Goal: Task Accomplishment & Management: Complete application form

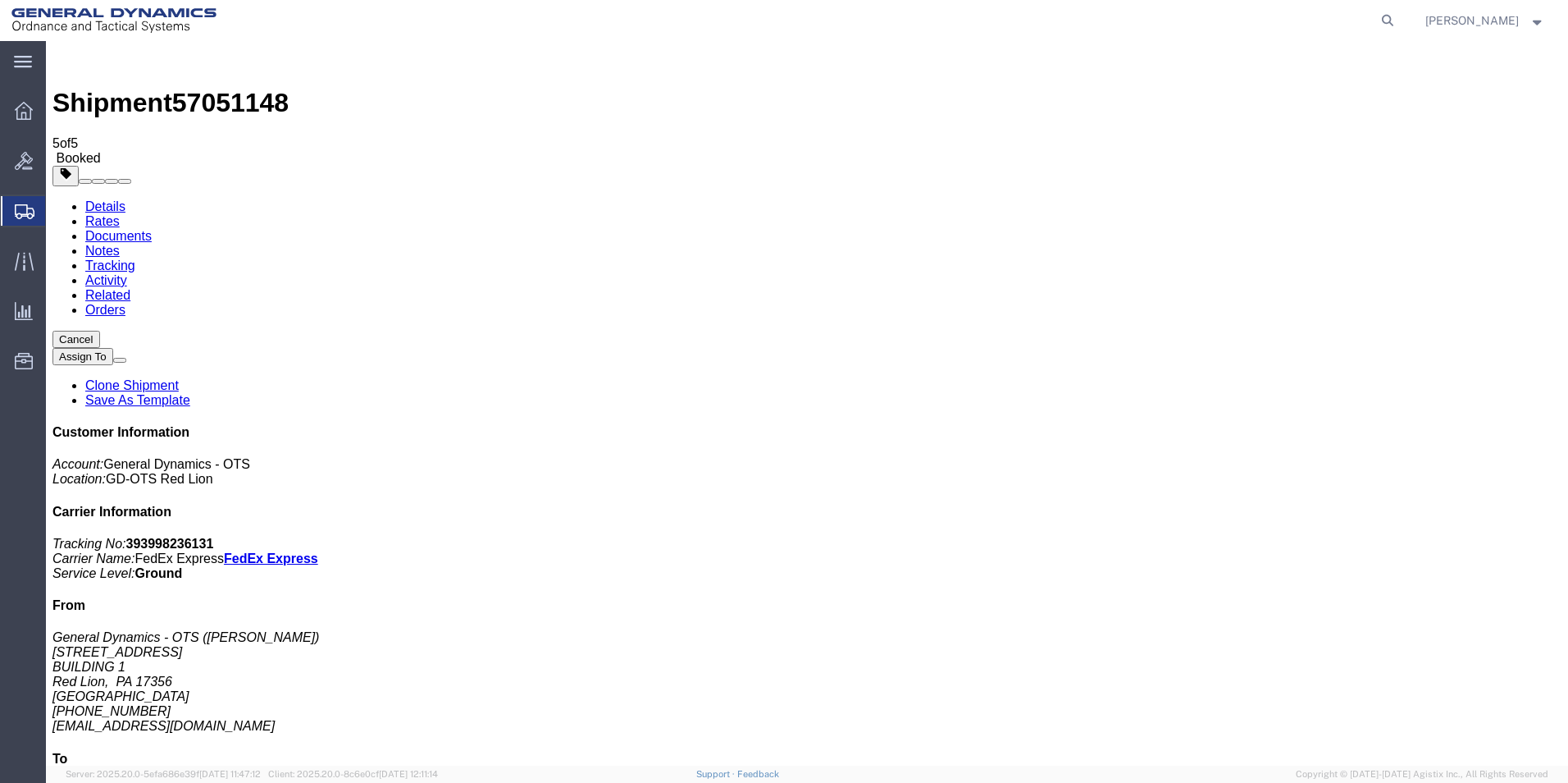
click at [0, 0] on span "Create Shipment" at bounding box center [0, 0] width 0 height 0
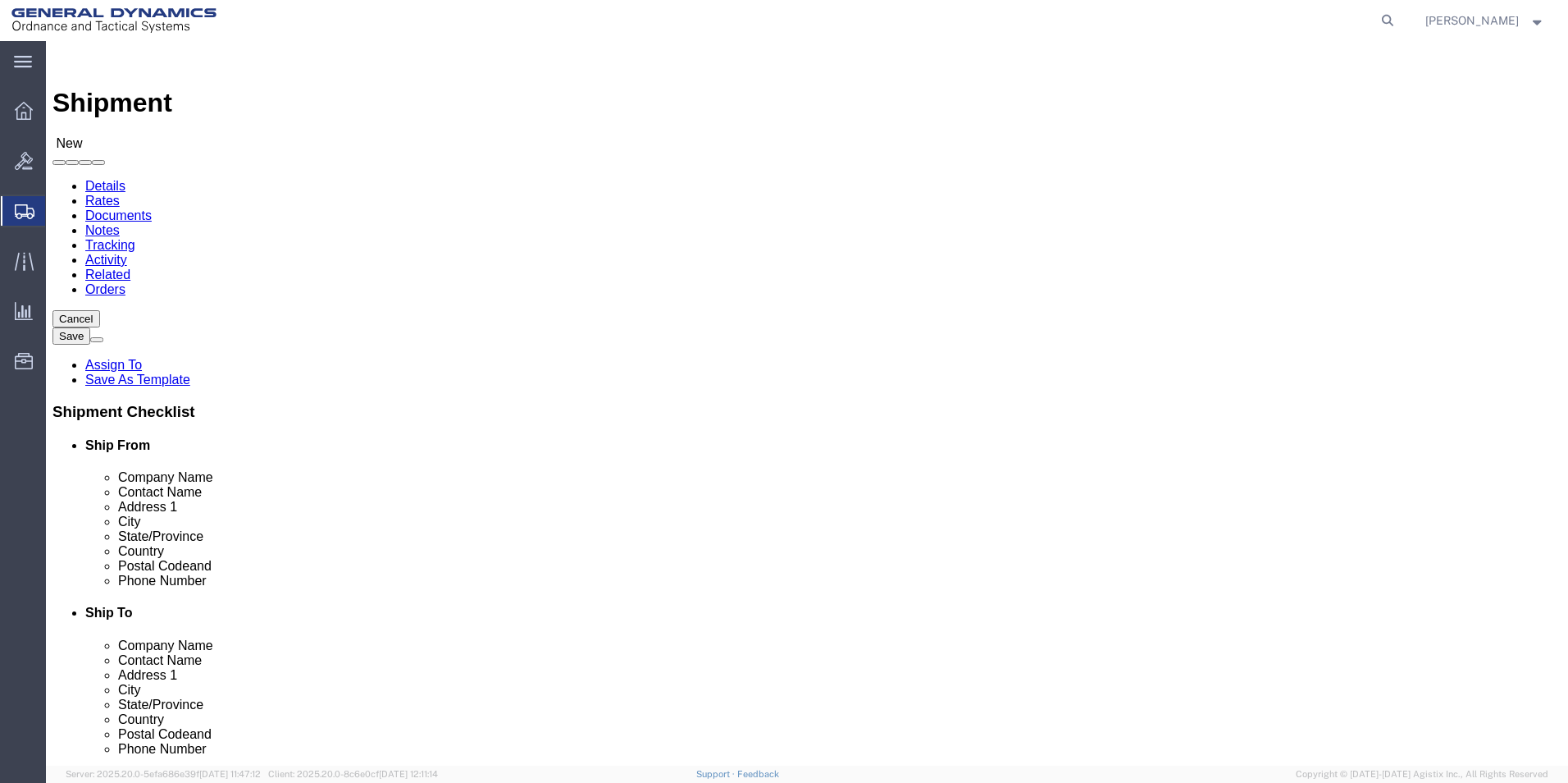
scroll to position [167, 0]
select select "310"
select select "PA"
drag, startPoint x: 312, startPoint y: 278, endPoint x: 17, endPoint y: 191, distance: 307.6
click div "Ship From Location Location GD-OTS Red Lion Select My Profile Location GD-OTS […"
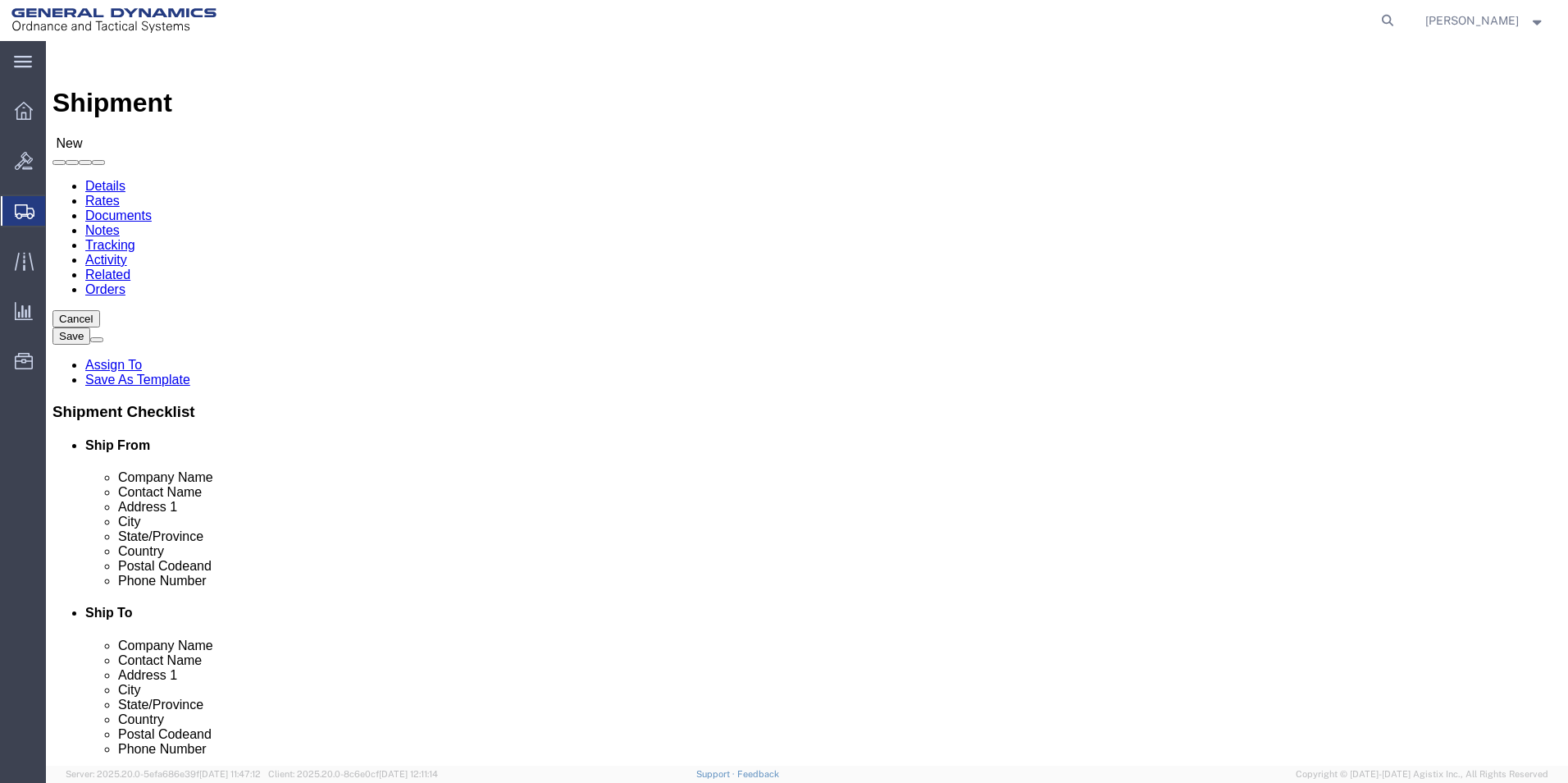
type input "REDLPAHIG0"
click input "text"
type input "B"
type input "[PERSON_NAME]"
click input "text"
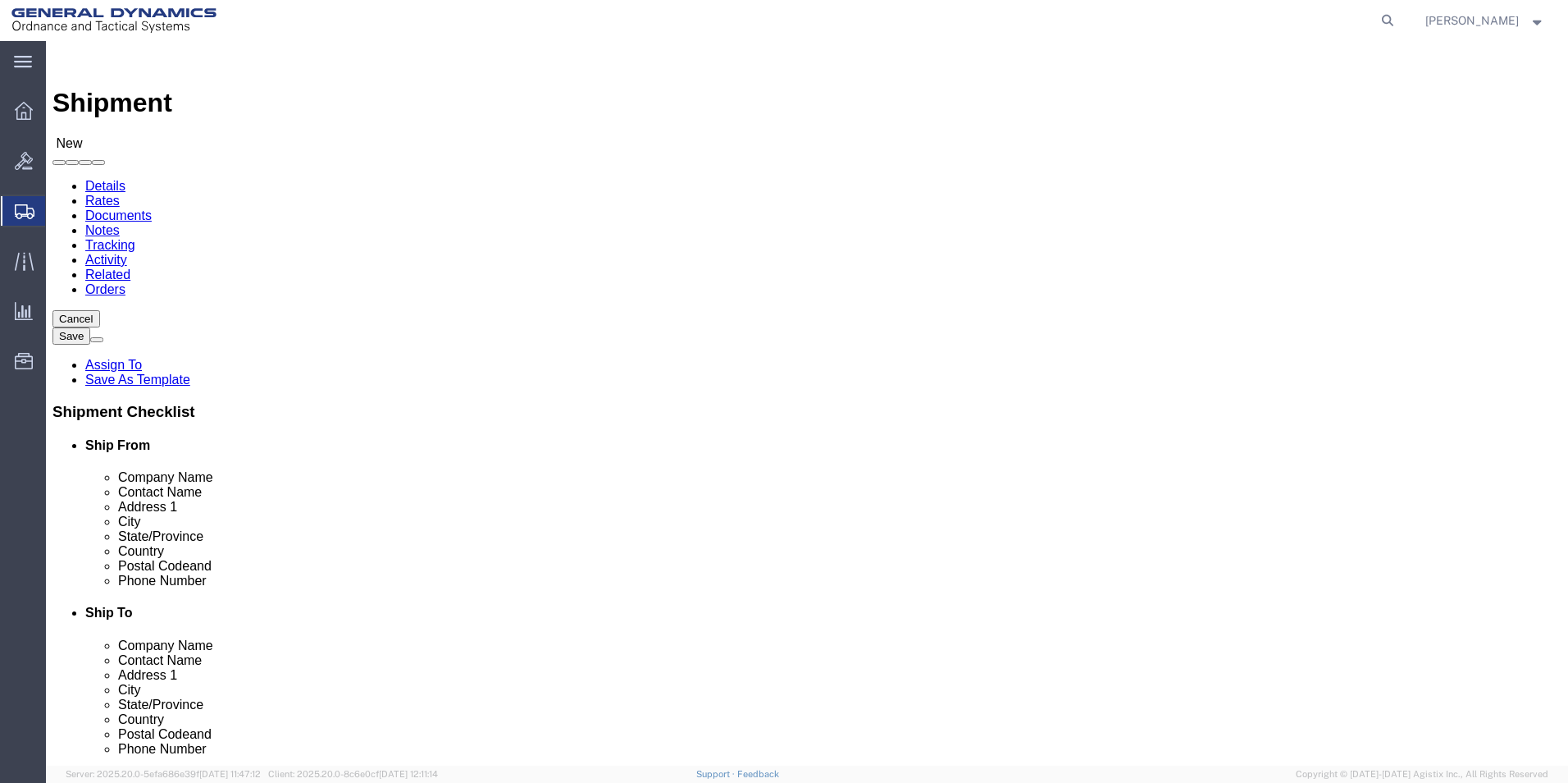
type input "BUILDING 1"
click input "text"
type input "[EMAIL_ADDRESS][DOMAIN_NAME]"
click input "text"
type input "LOCKHEED [PERSON_NAME] CORPORATION"
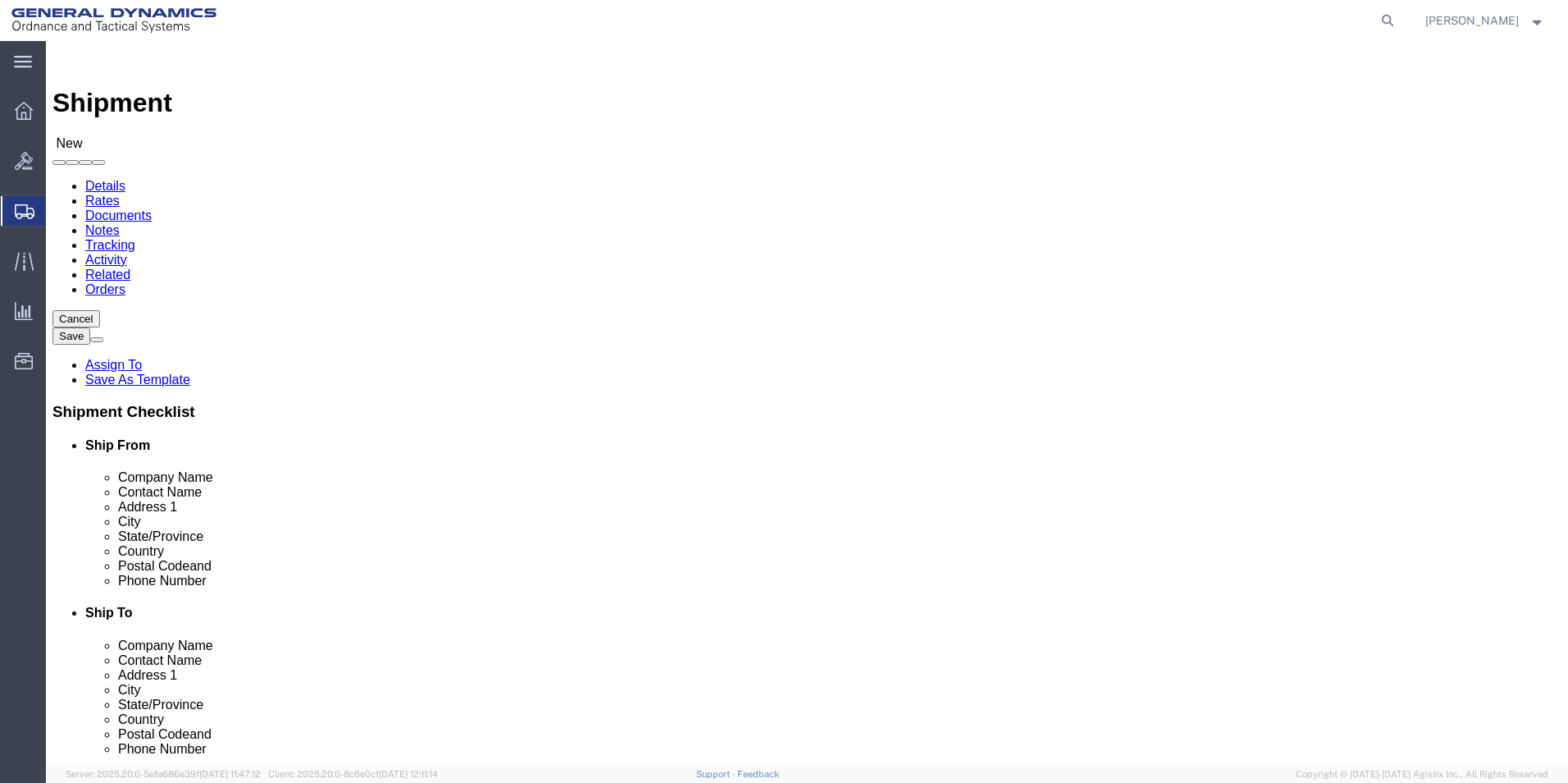
click p "- LOCKHEED [PERSON_NAME] CORPORATION - ([PERSON_NAME]) MISSILES AND FIRE CONTRO…"
select select "AR"
type input "LOCKHEED [PERSON_NAME] CORPORATION"
drag, startPoint x: 942, startPoint y: 337, endPoint x: 673, endPoint y: 321, distance: 269.5
click div "Location Select Select My Profile Location GD-OTS [GEOGRAPHIC_DATA] (Commerce) …"
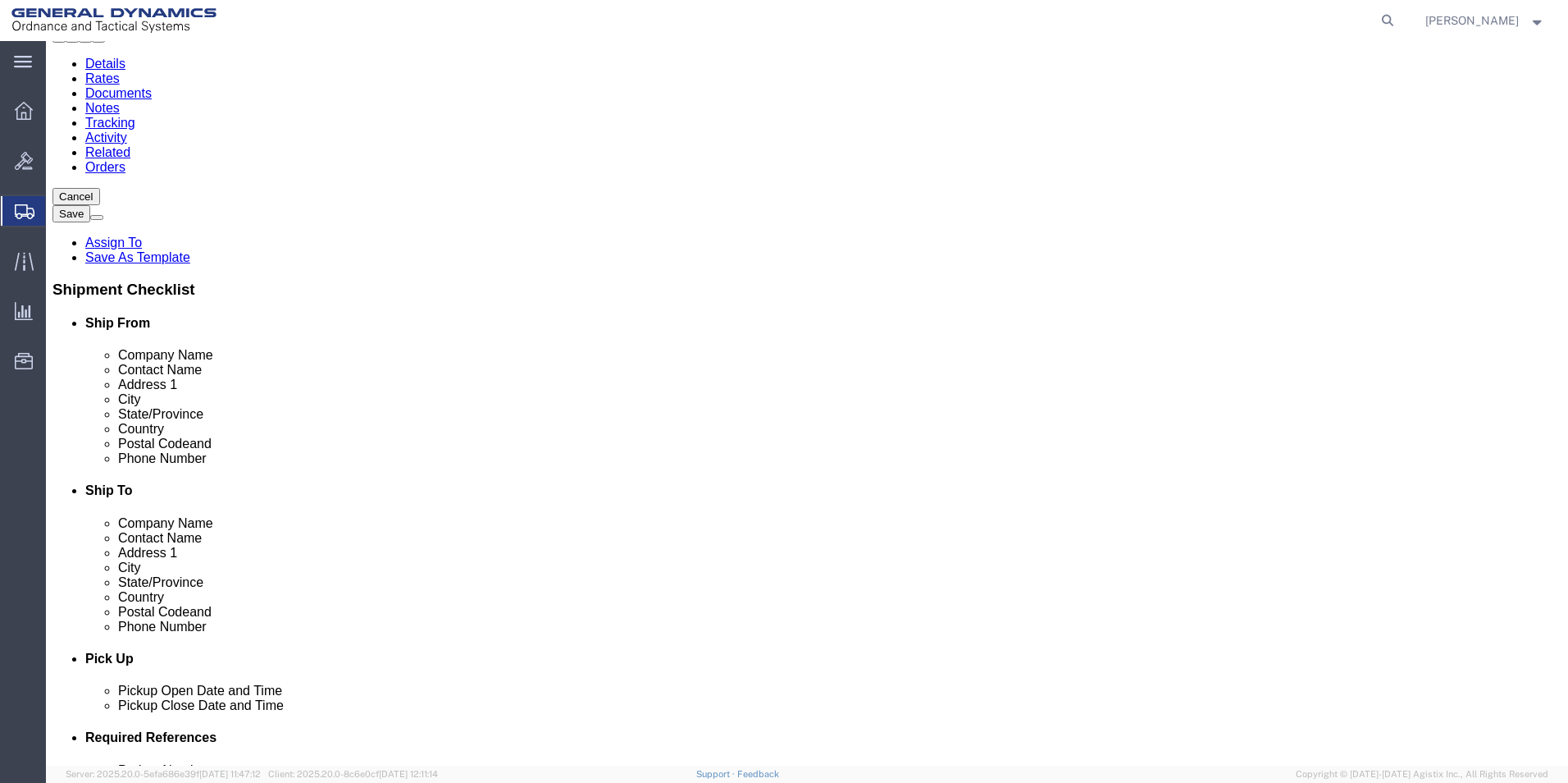
scroll to position [329, 0]
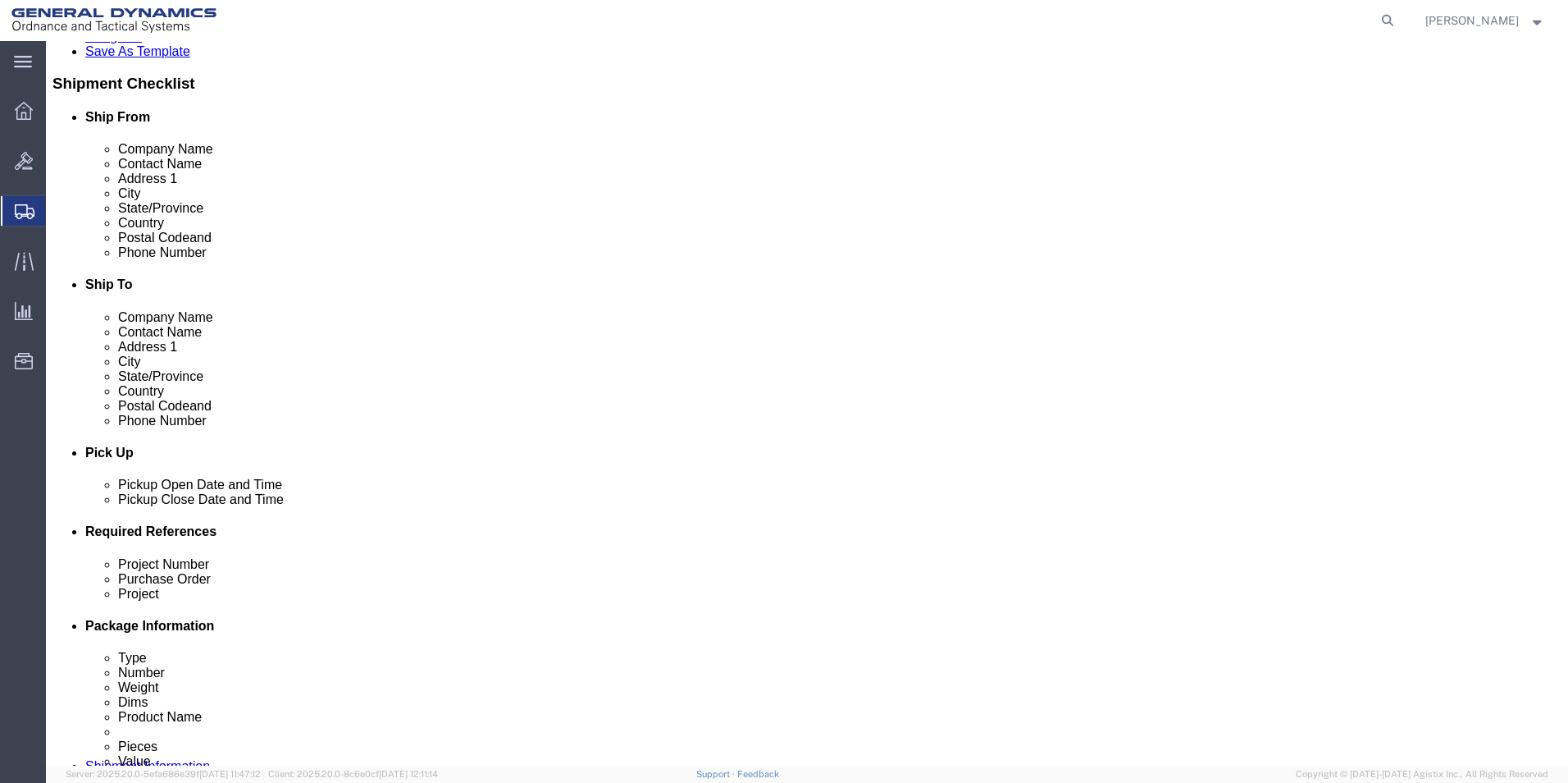
type input "[PERSON_NAME]"
click div "[DATE] 3:00 PM"
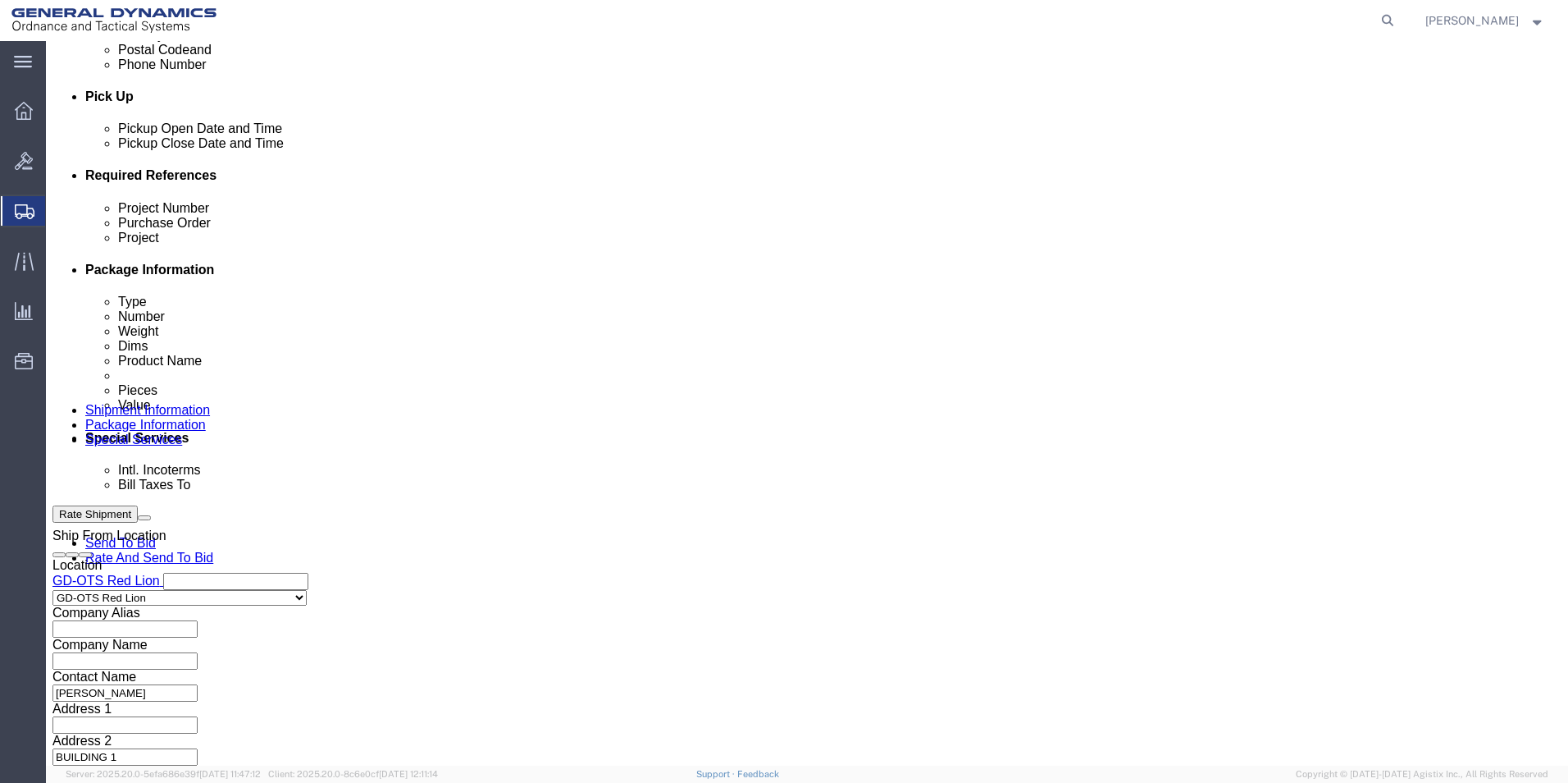
click input "4:00 PM"
type input "4:30 PM"
click button "Apply"
click input "text"
drag, startPoint x: 266, startPoint y: 336, endPoint x: 12, endPoint y: 273, distance: 261.7
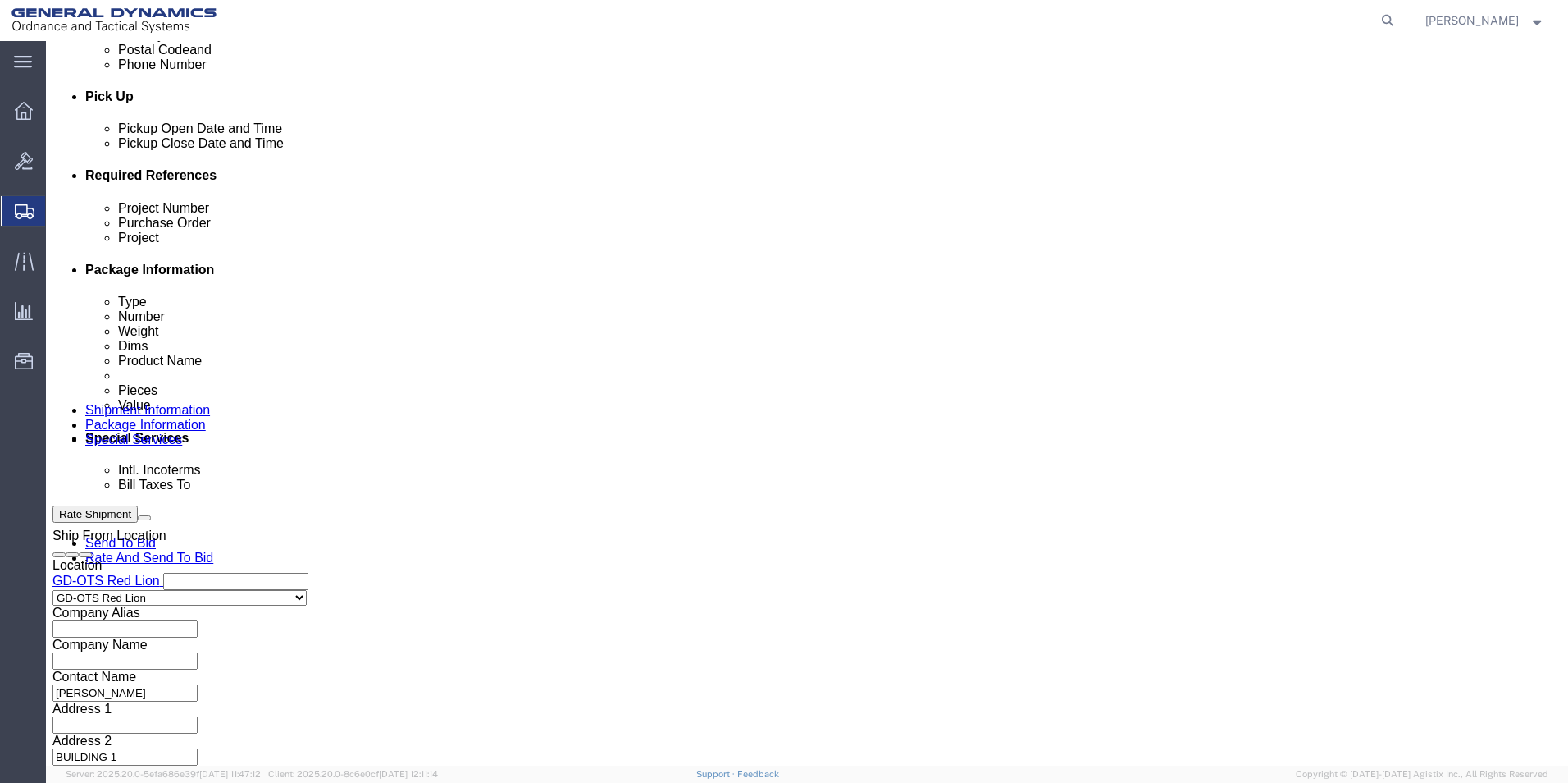
click div "Please fix the following errors Ship From Location Location GD-OTS Red Lion Sel…"
type input "64330"
click input "text"
paste input "64330"
type input "64330"
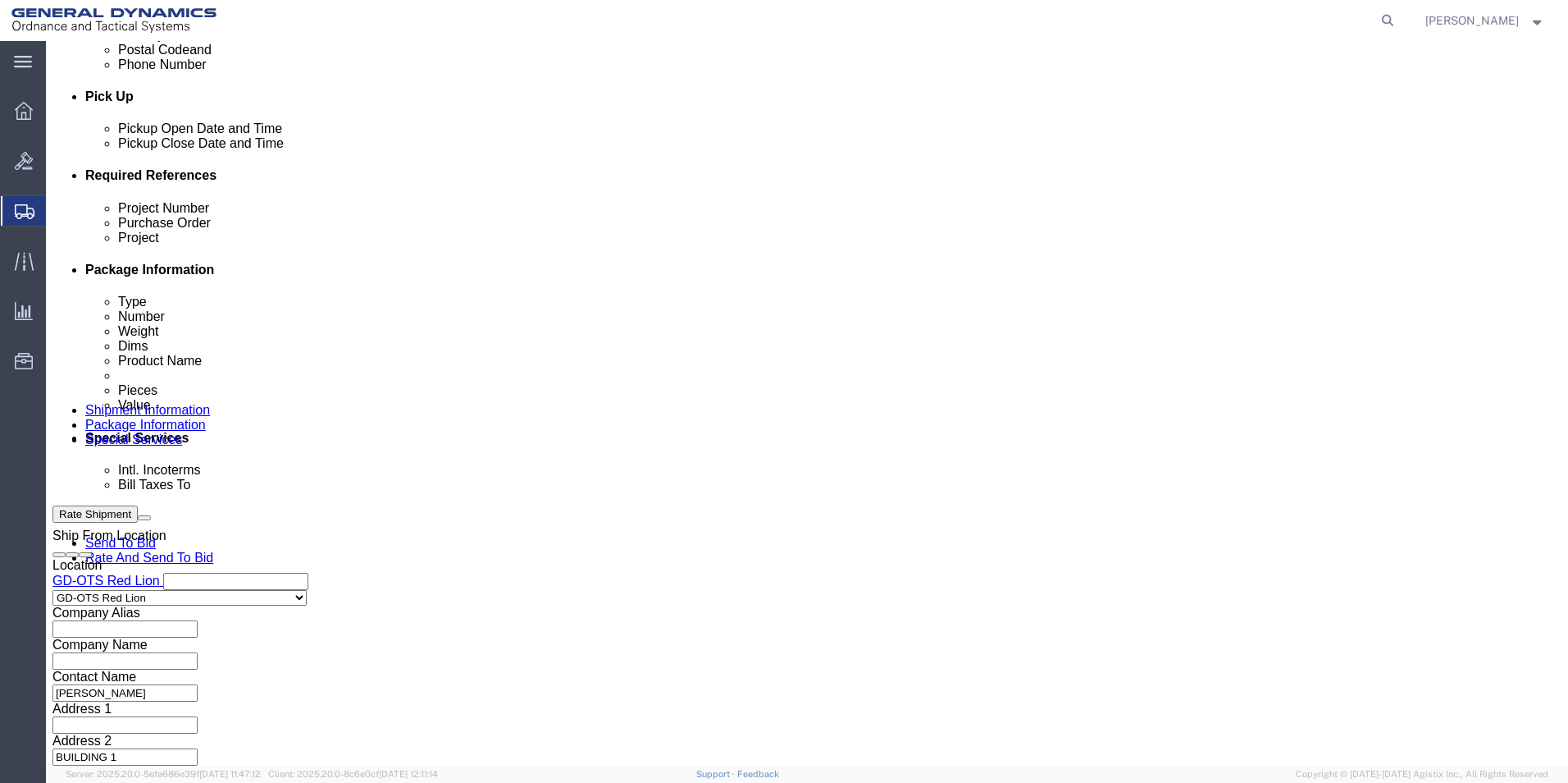
click input "text"
type input "109679"
click button "Continue"
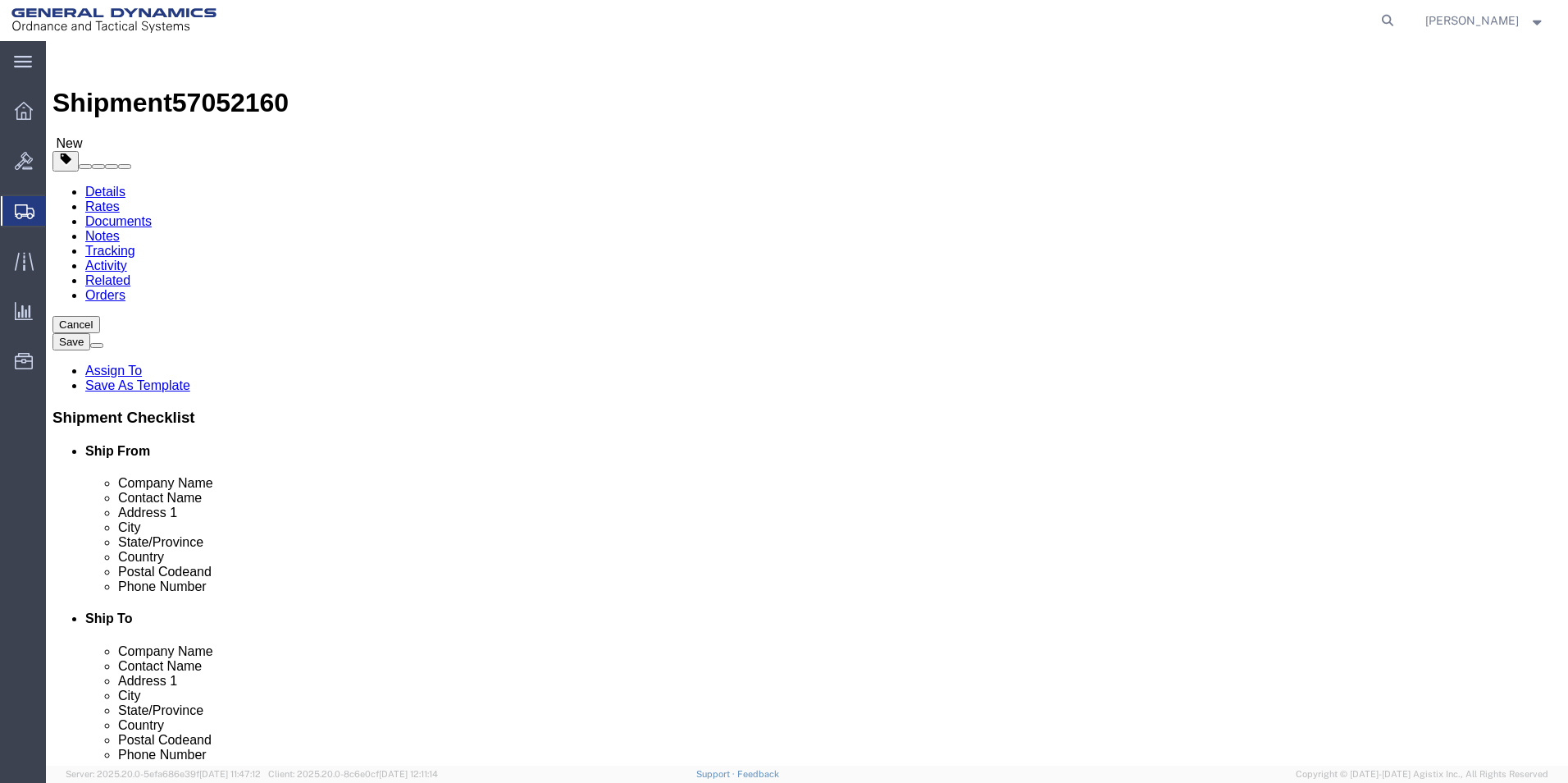
select select "CBOX"
click input "text"
type input "12"
click input "text"
type input "12"
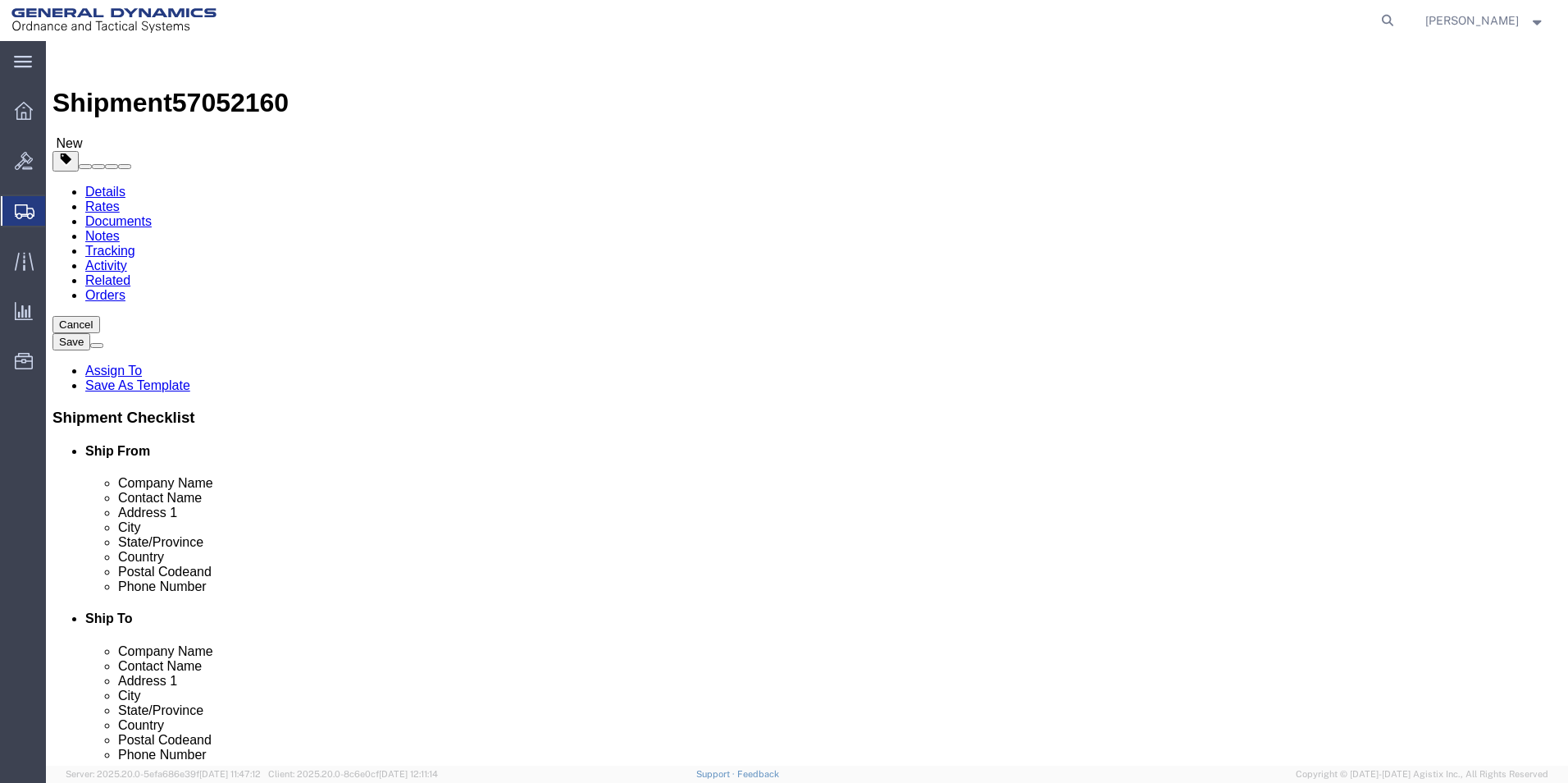
click input "text"
type input "12"
click input "0.00"
type input "25.00"
click link "Add Content"
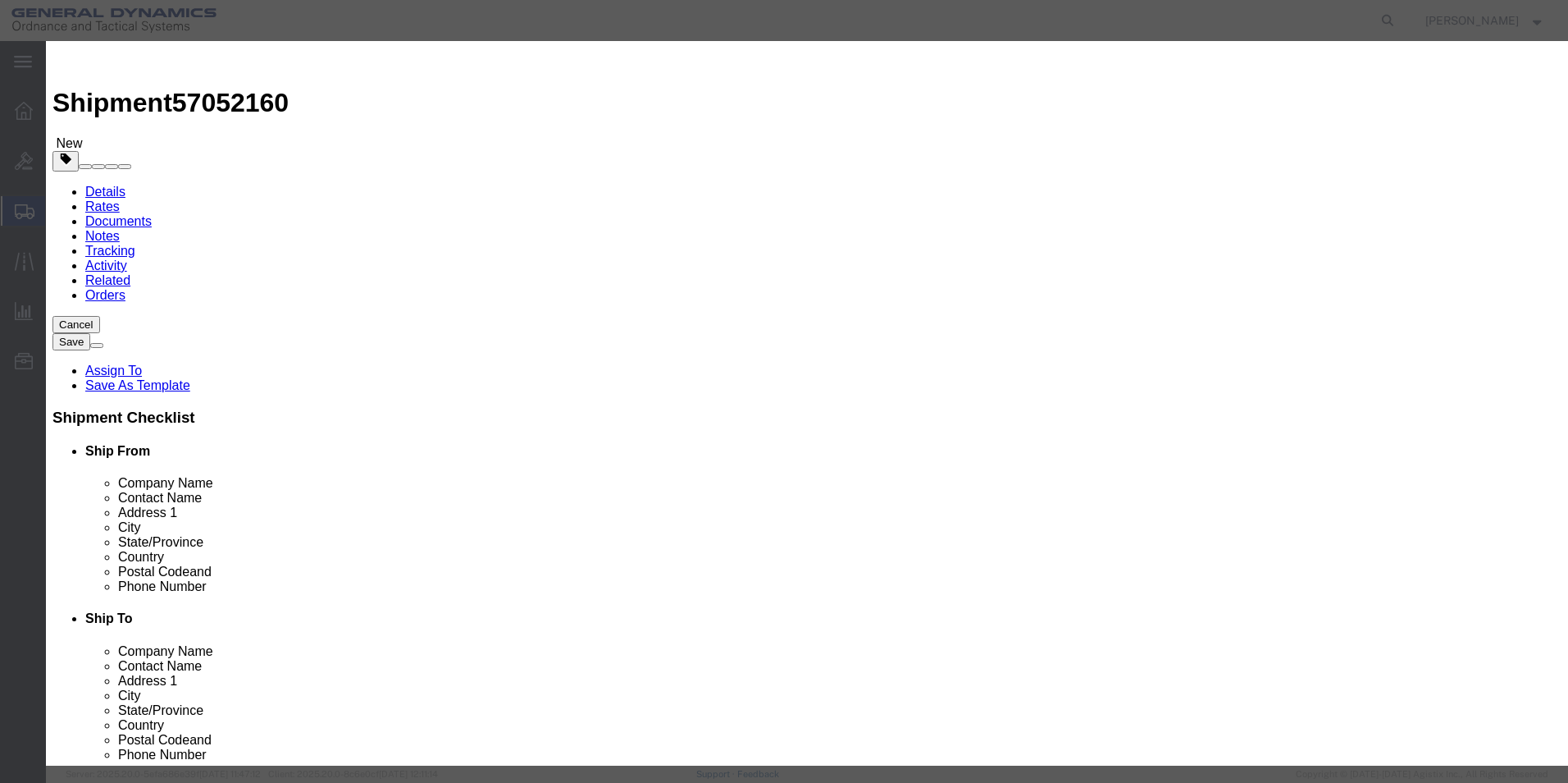
click input "text"
type input "LINK, SNAP DOWN RAIL CAR"
drag, startPoint x: 509, startPoint y: 155, endPoint x: 417, endPoint y: 156, distance: 92.0
click div "Pieces Number of pieces inside all the packages 0 Select Bag Barrels 100Board F…"
type input "116"
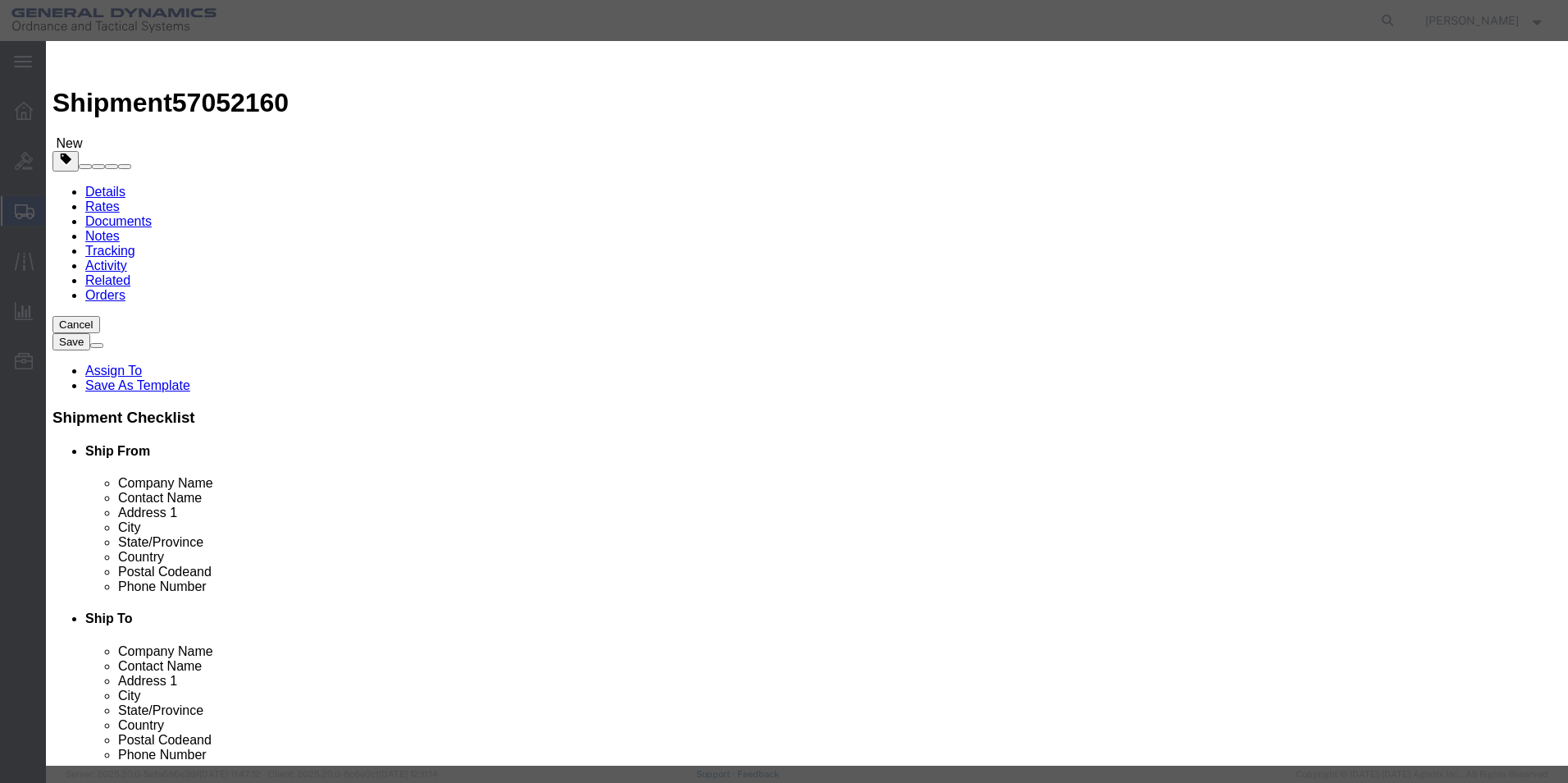
click input "text"
type input "100"
click div "Description"
click button "Save & Close"
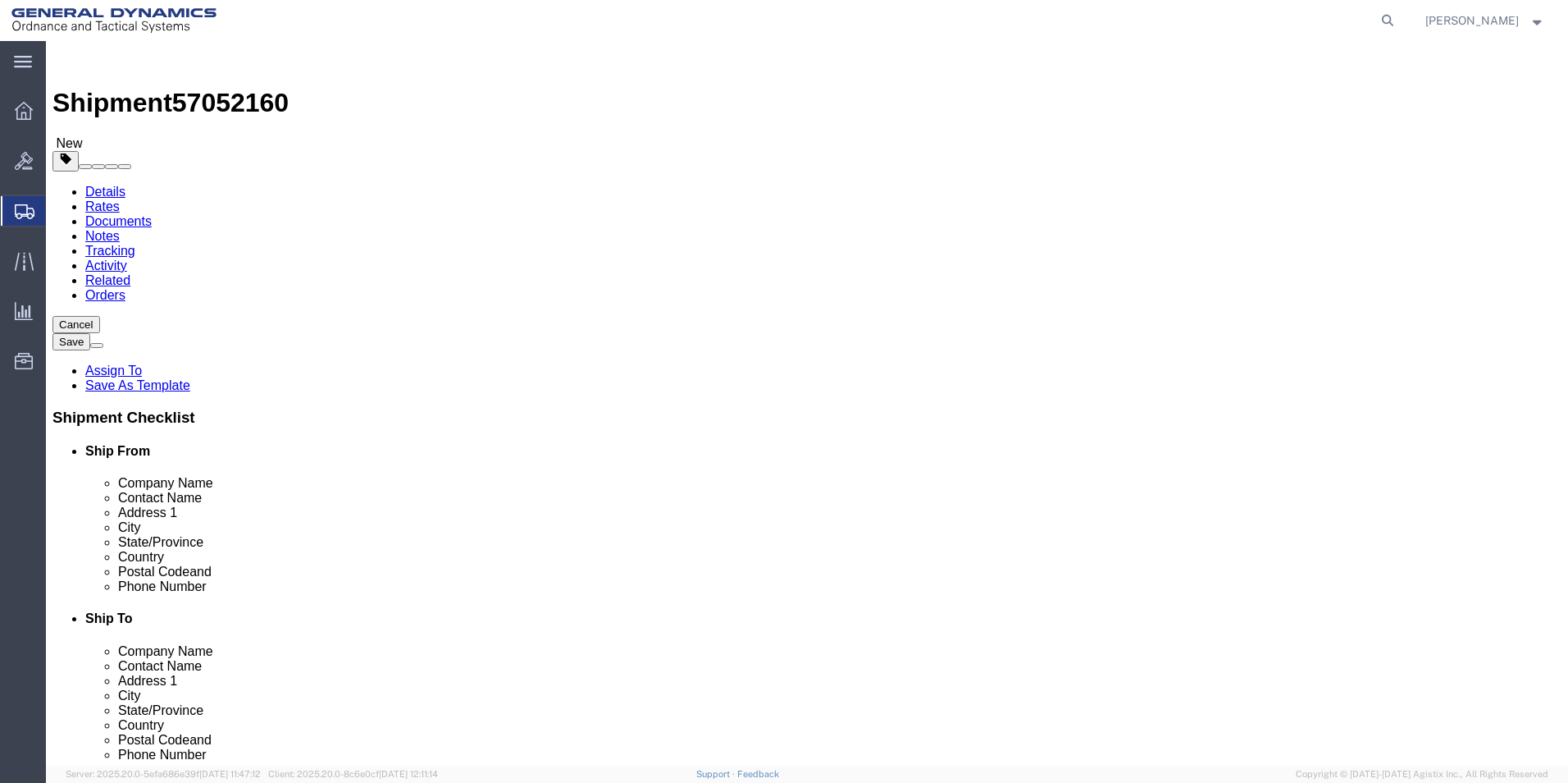
click span "button"
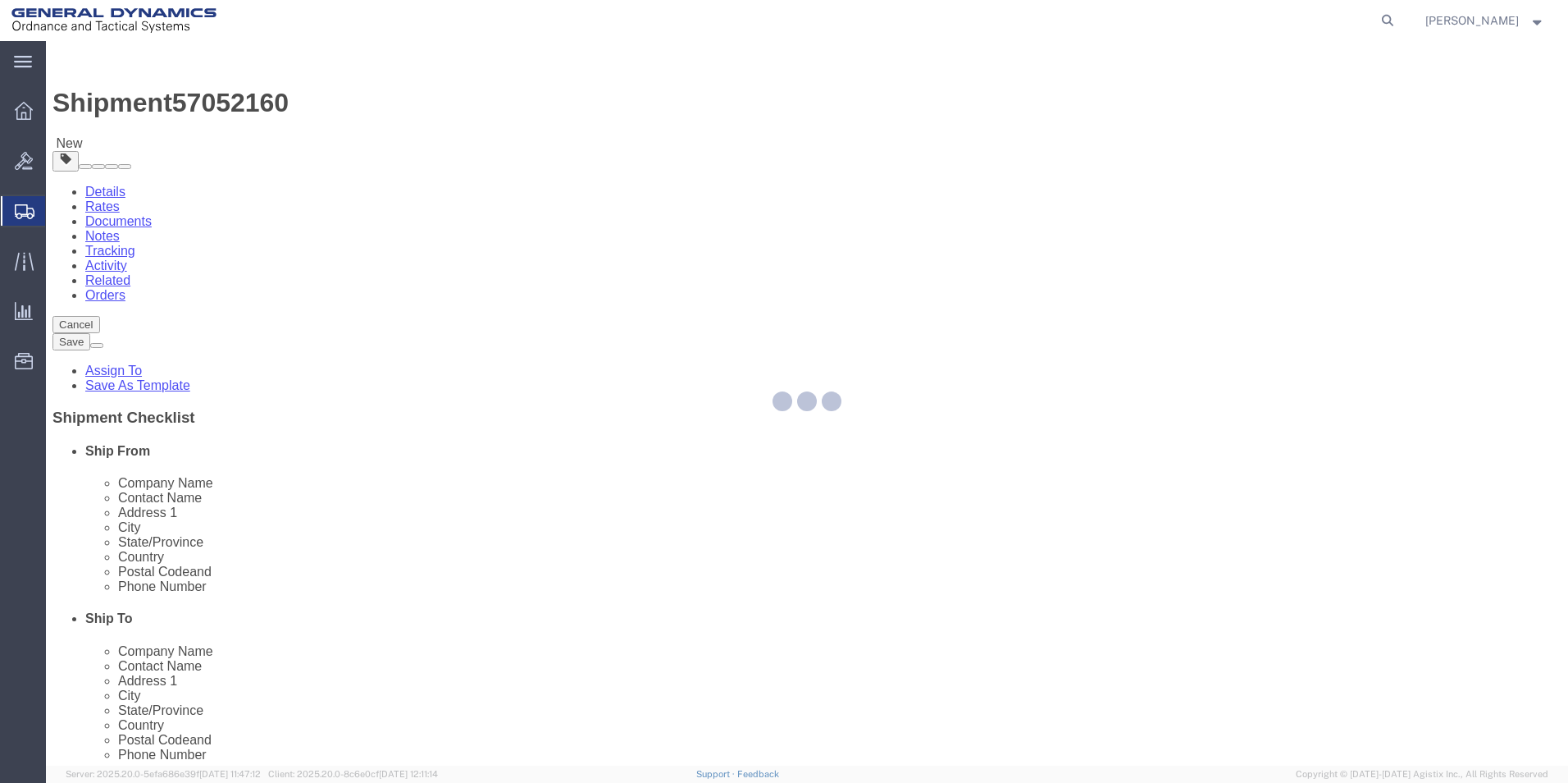
select select "CBOX"
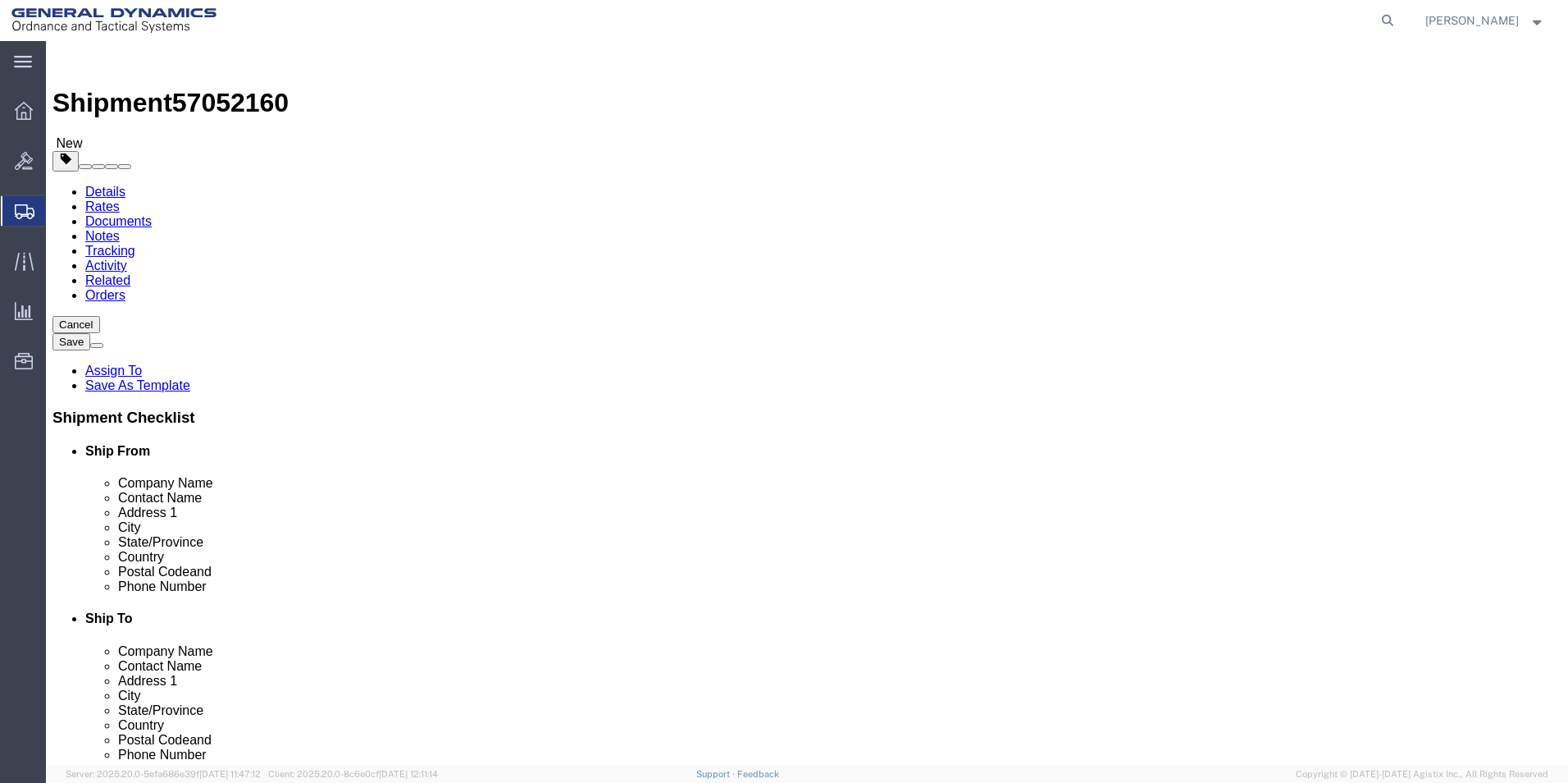
click span "button"
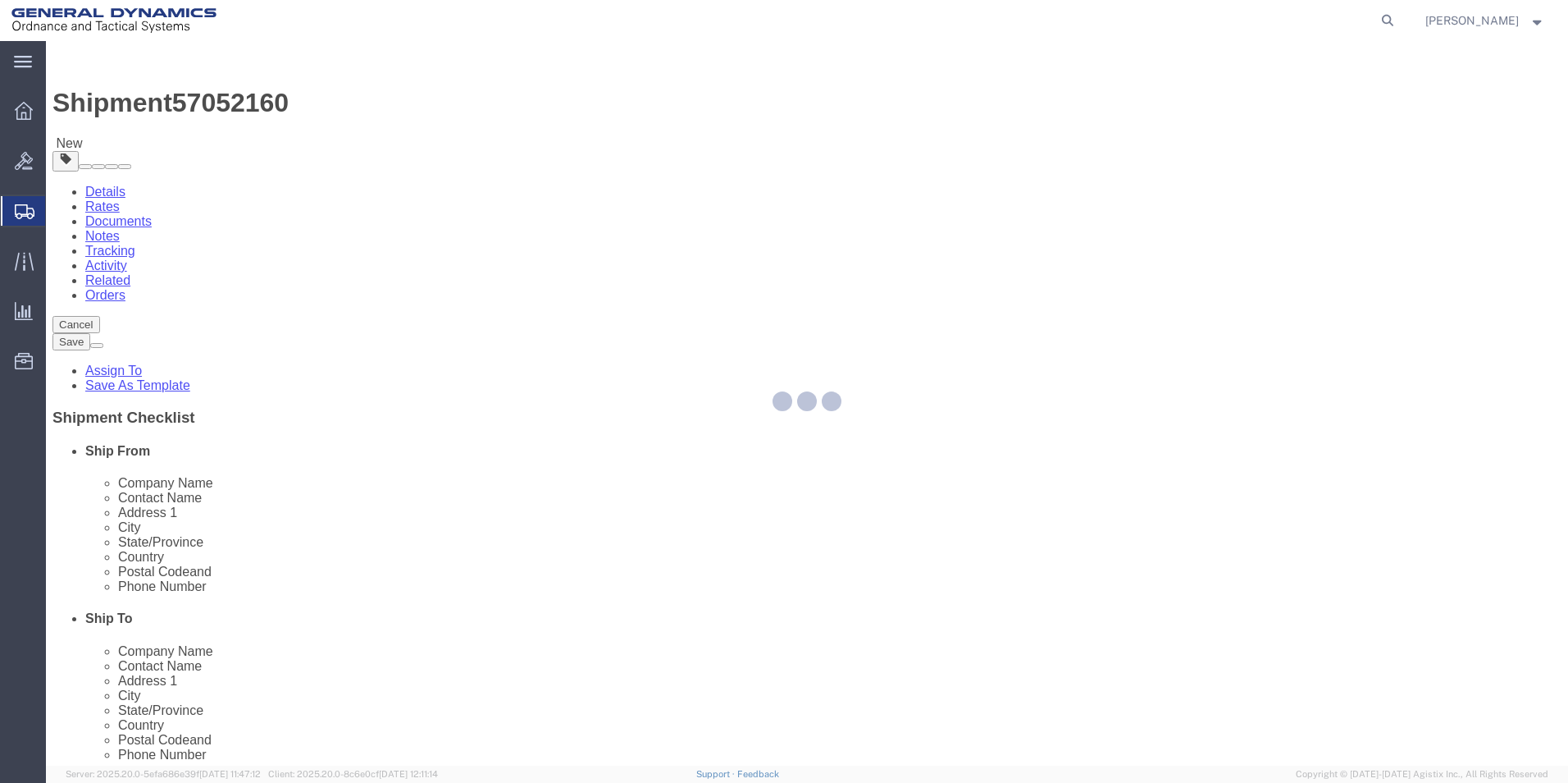
select select "CBOX"
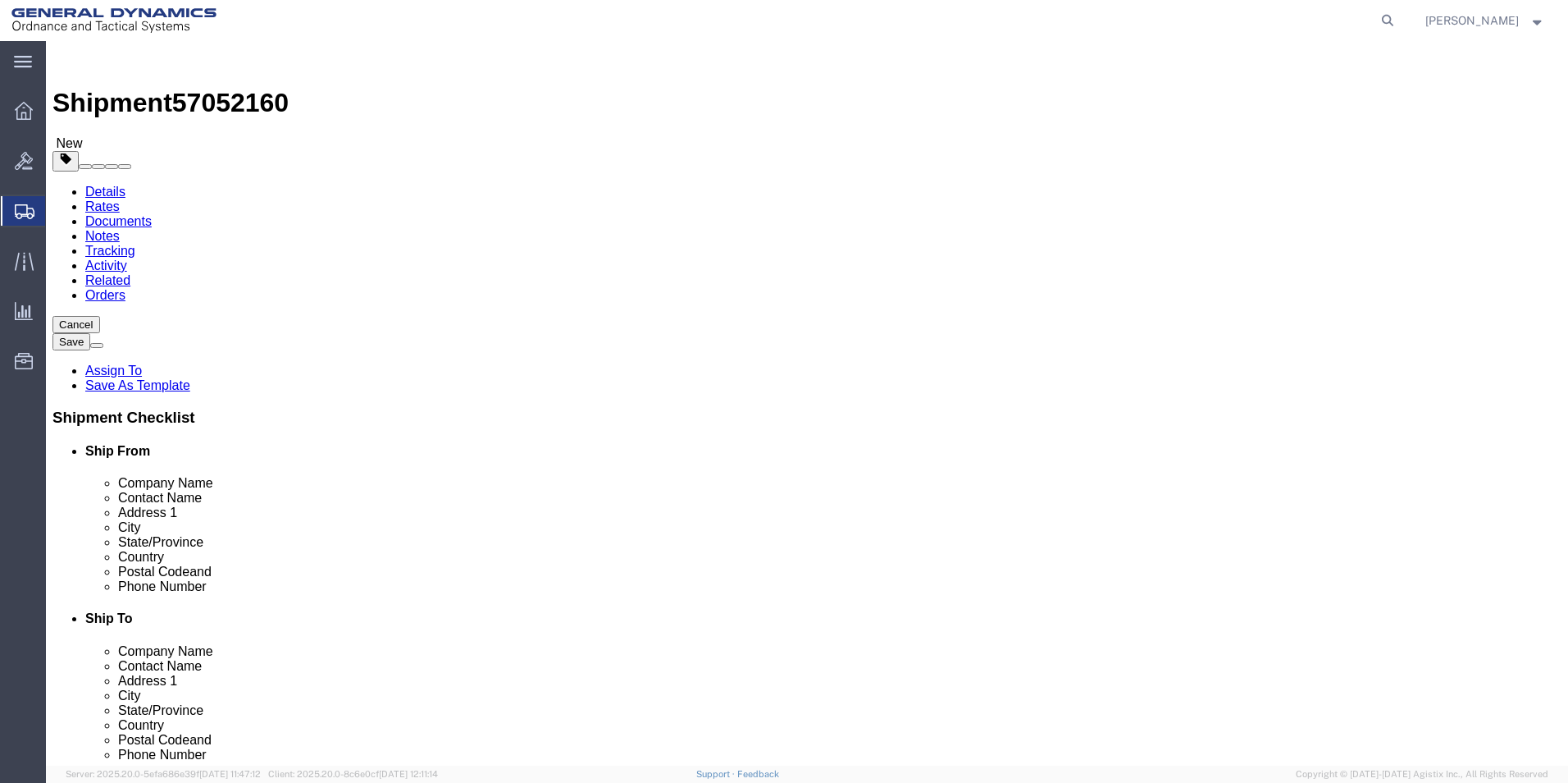
click span "button"
select select "CBOX"
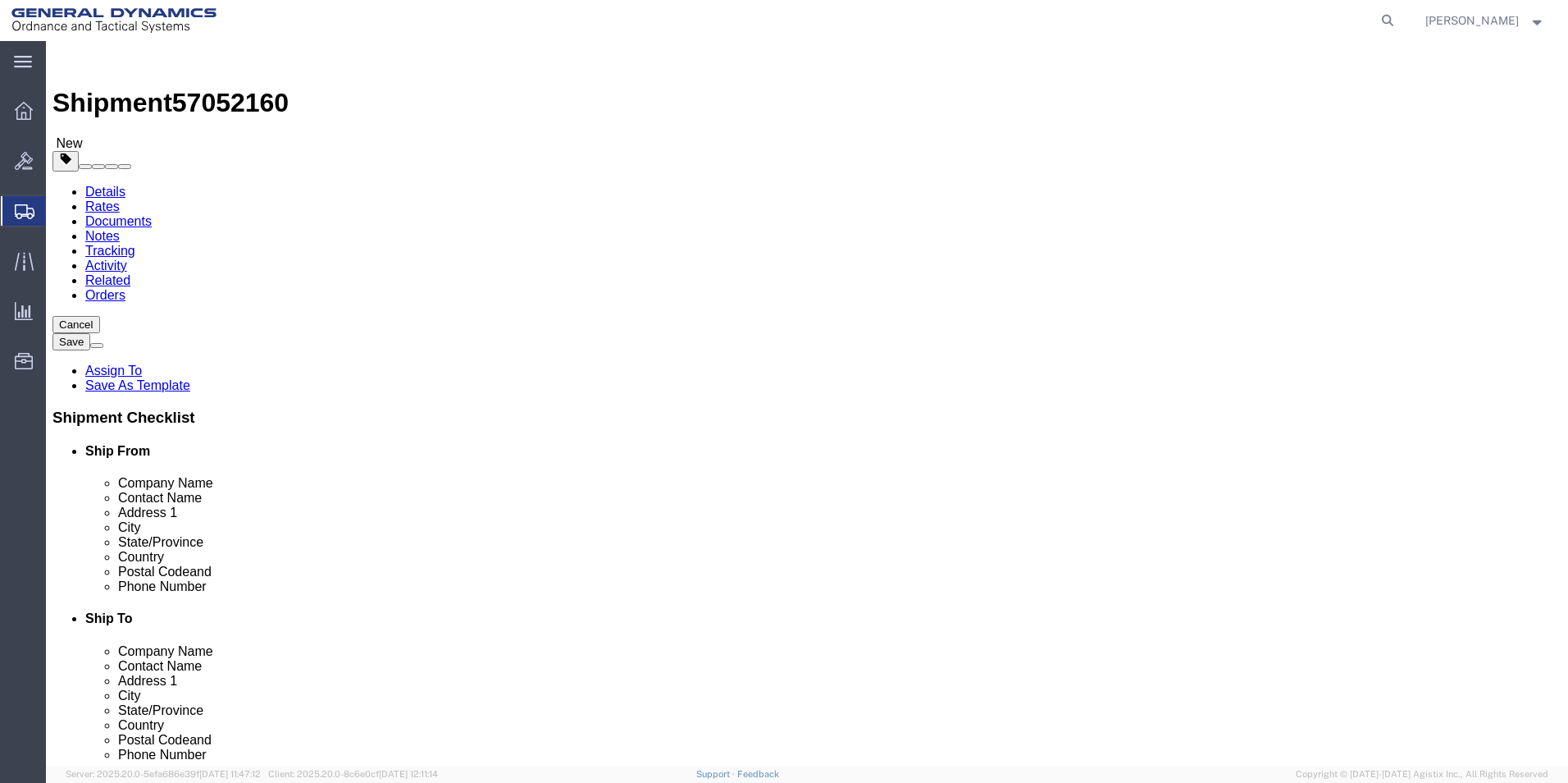
click span "button"
select select "CBOX"
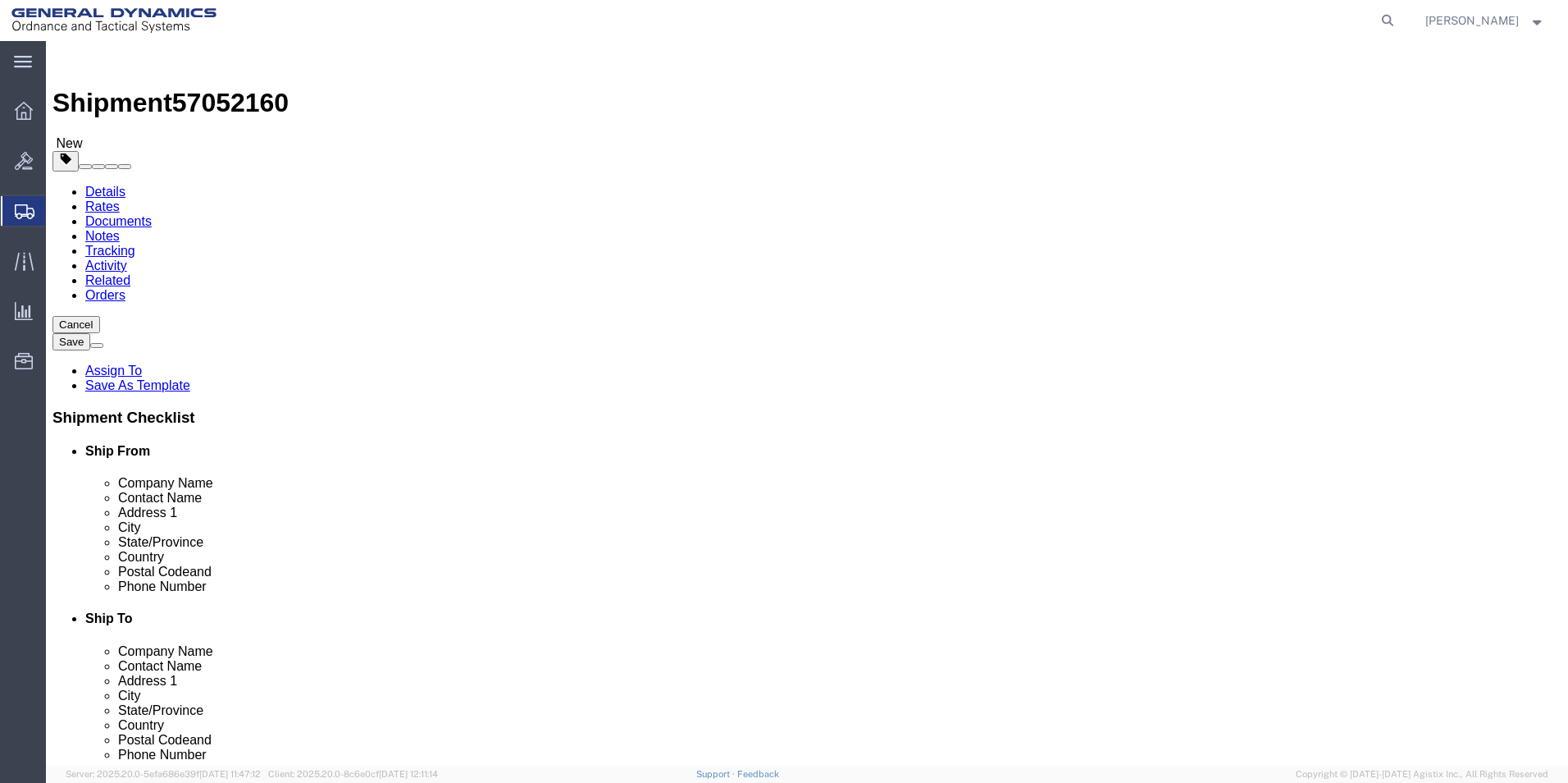
select select "CBOX"
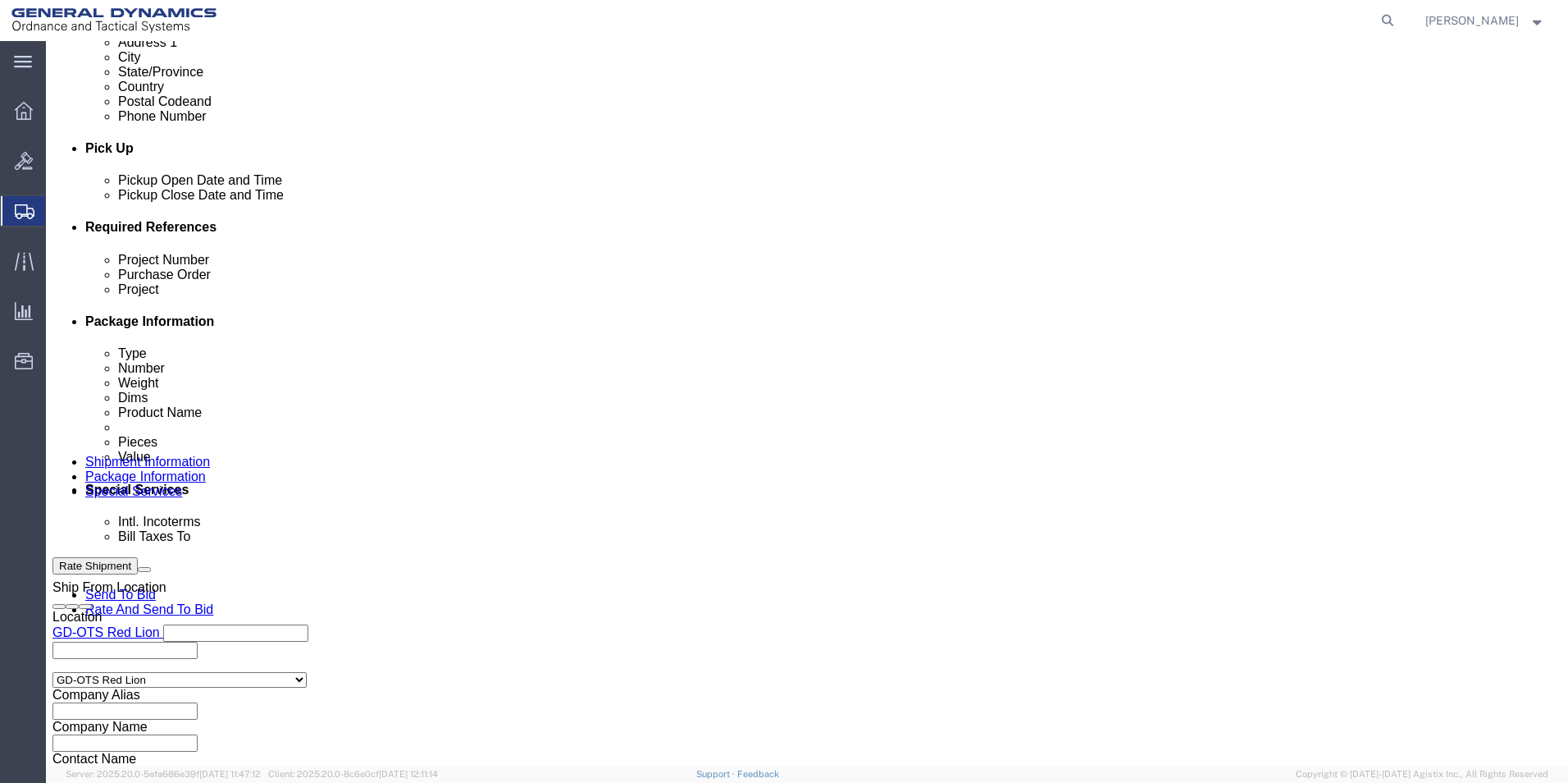
scroll to position [657, 0]
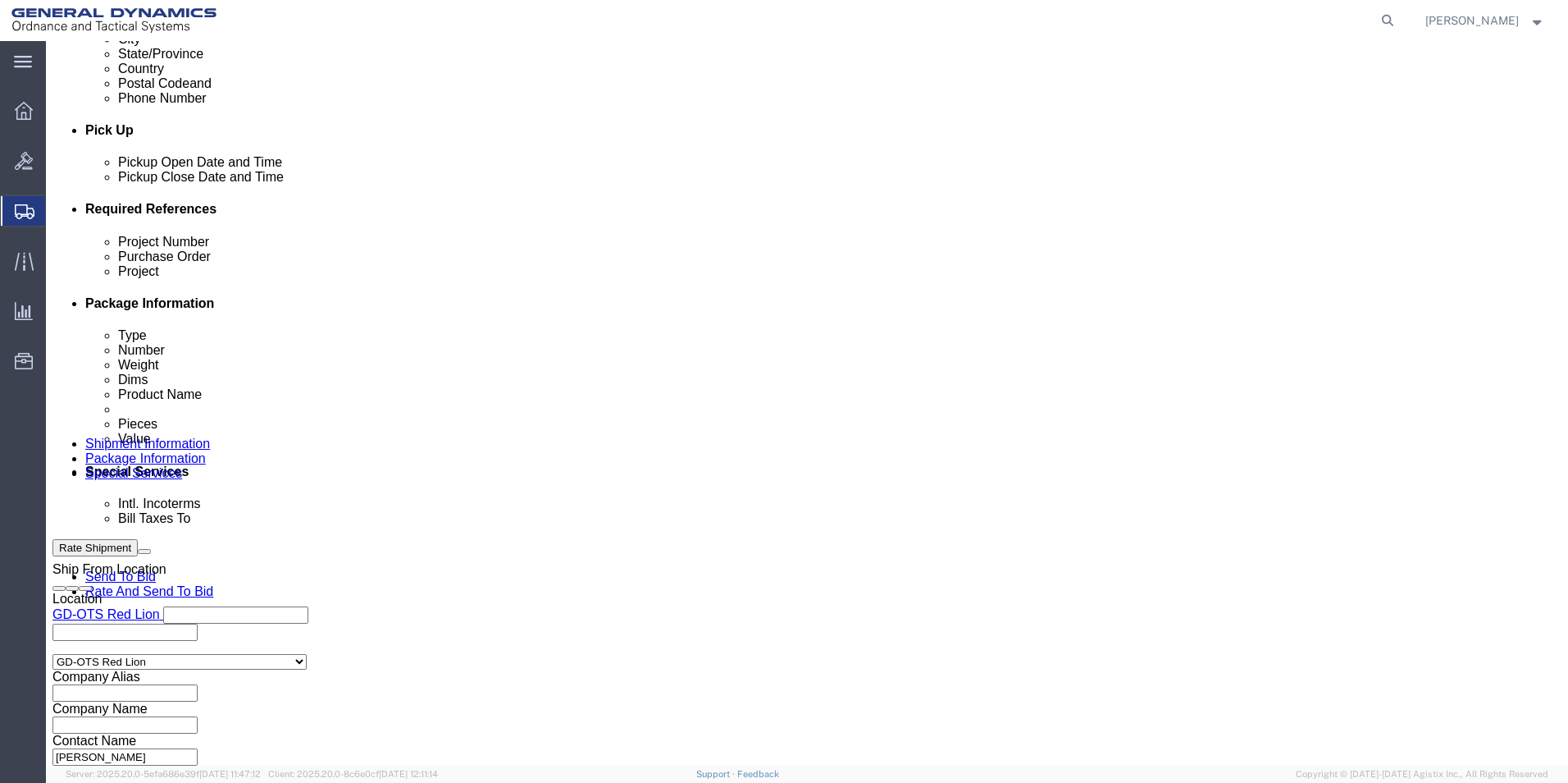
click dd "116.00 Each"
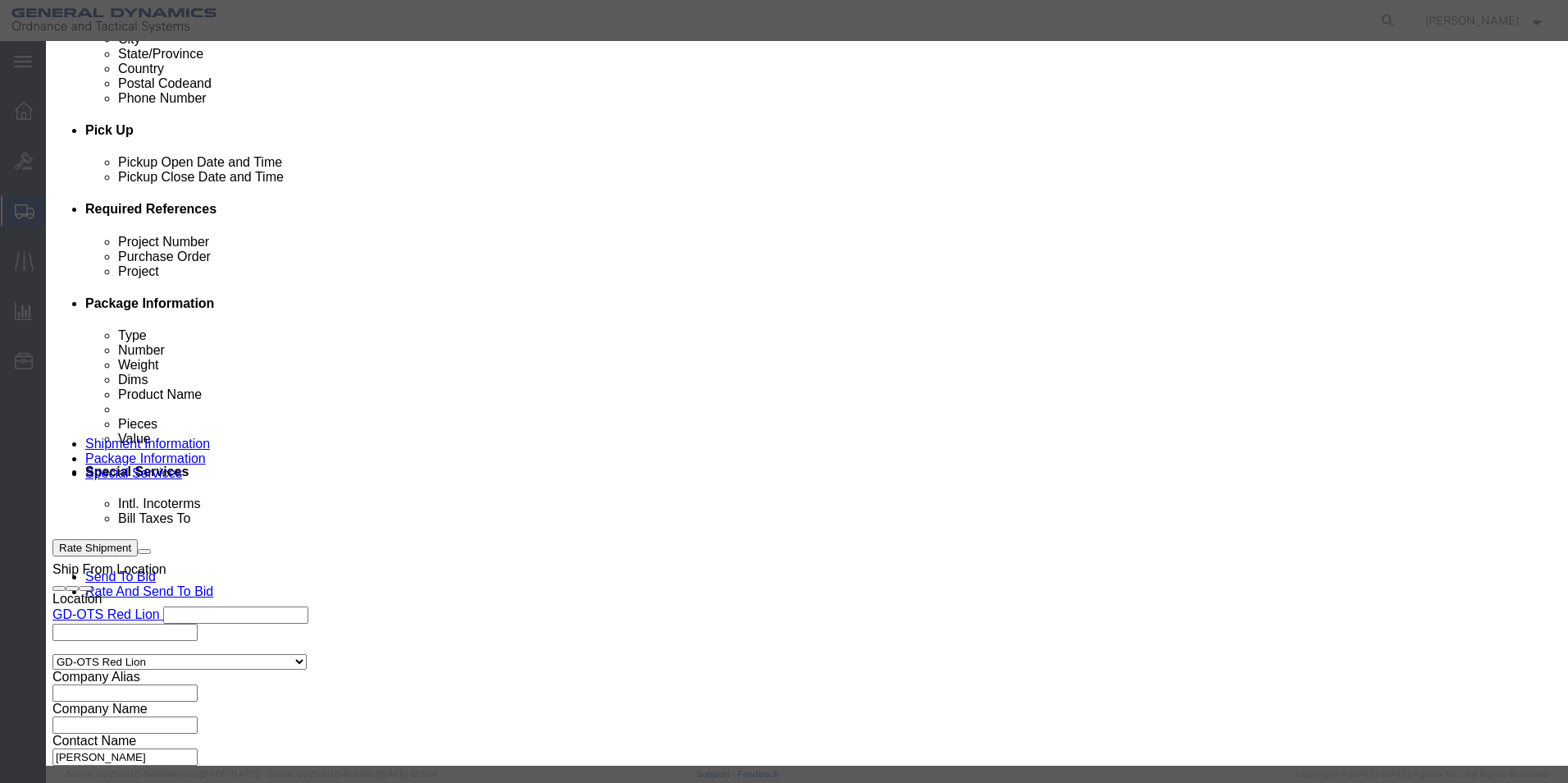
drag, startPoint x: 536, startPoint y: 163, endPoint x: 256, endPoint y: 89, distance: 289.6
click div "Edit content Commodity library Product Name LINK, SNAP DOWN RAIL CAR Pieces 116…"
type input "117"
drag, startPoint x: 546, startPoint y: 182, endPoint x: 357, endPoint y: 164, distance: 189.9
click div "Product Name LINK, SNAP DOWN RAIL CAR Pieces 117 Select Bag Barrels 100Board Fe…"
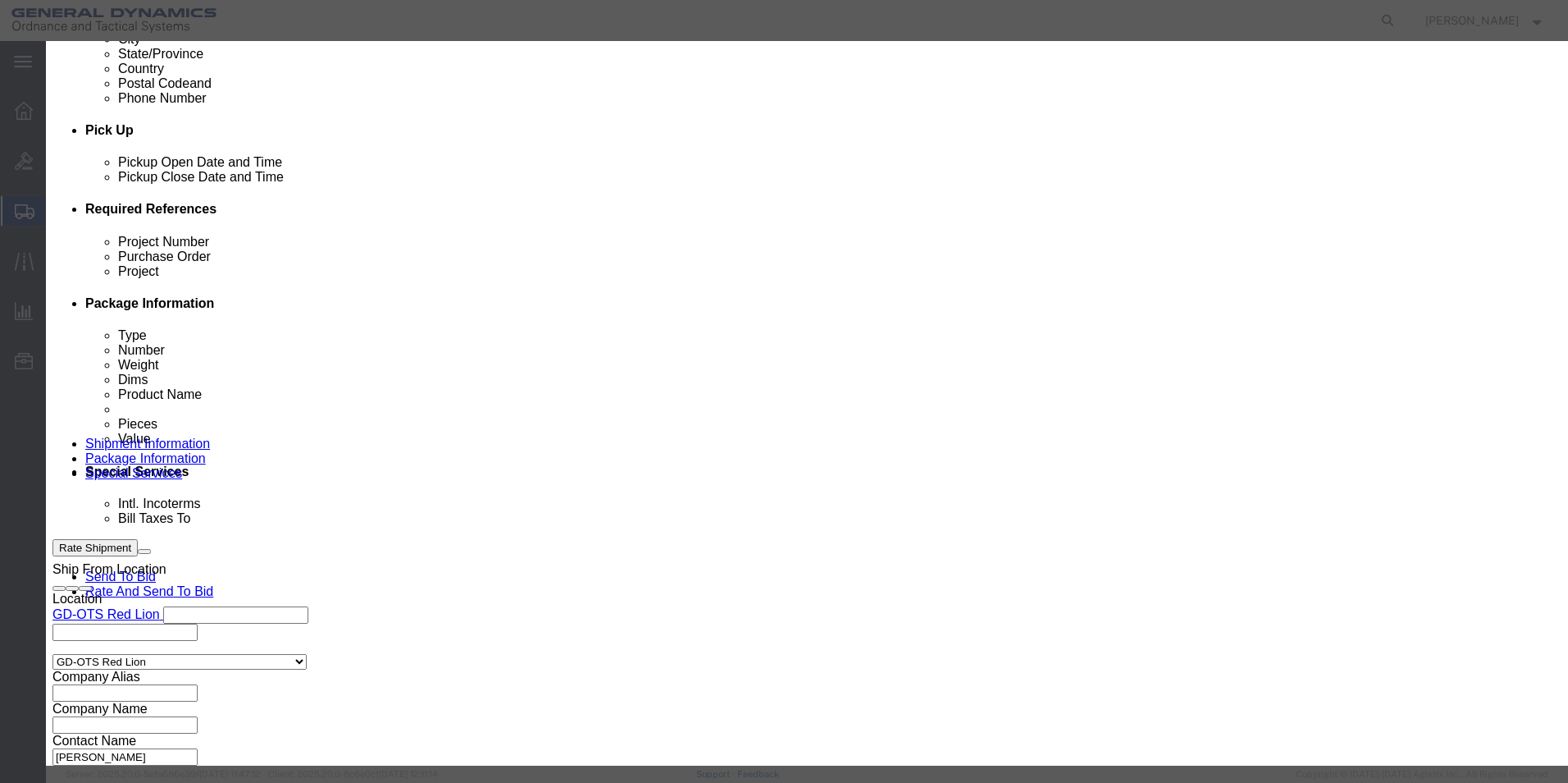
type input "100"
click button "Save & Close"
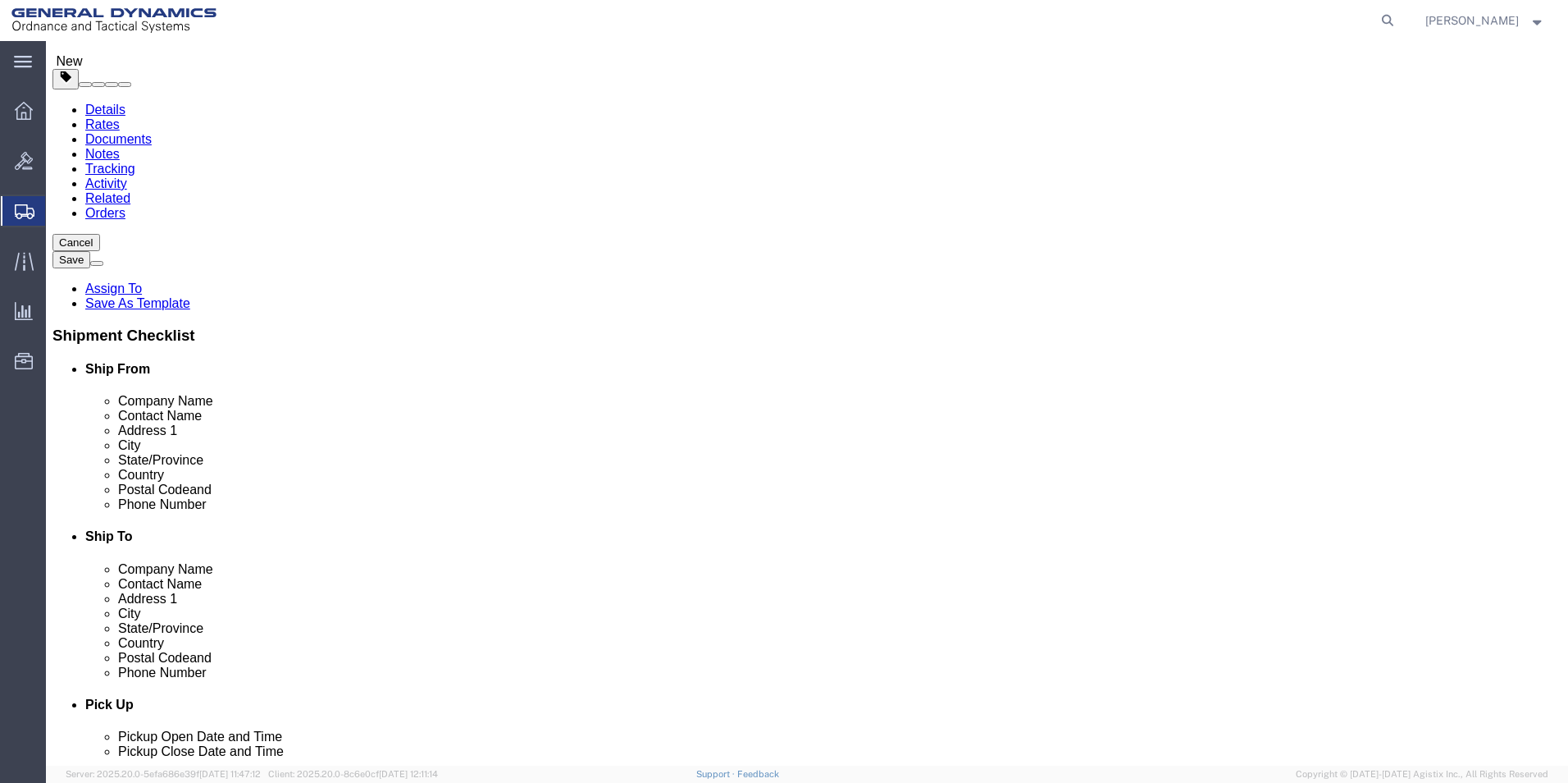
scroll to position [0, 0]
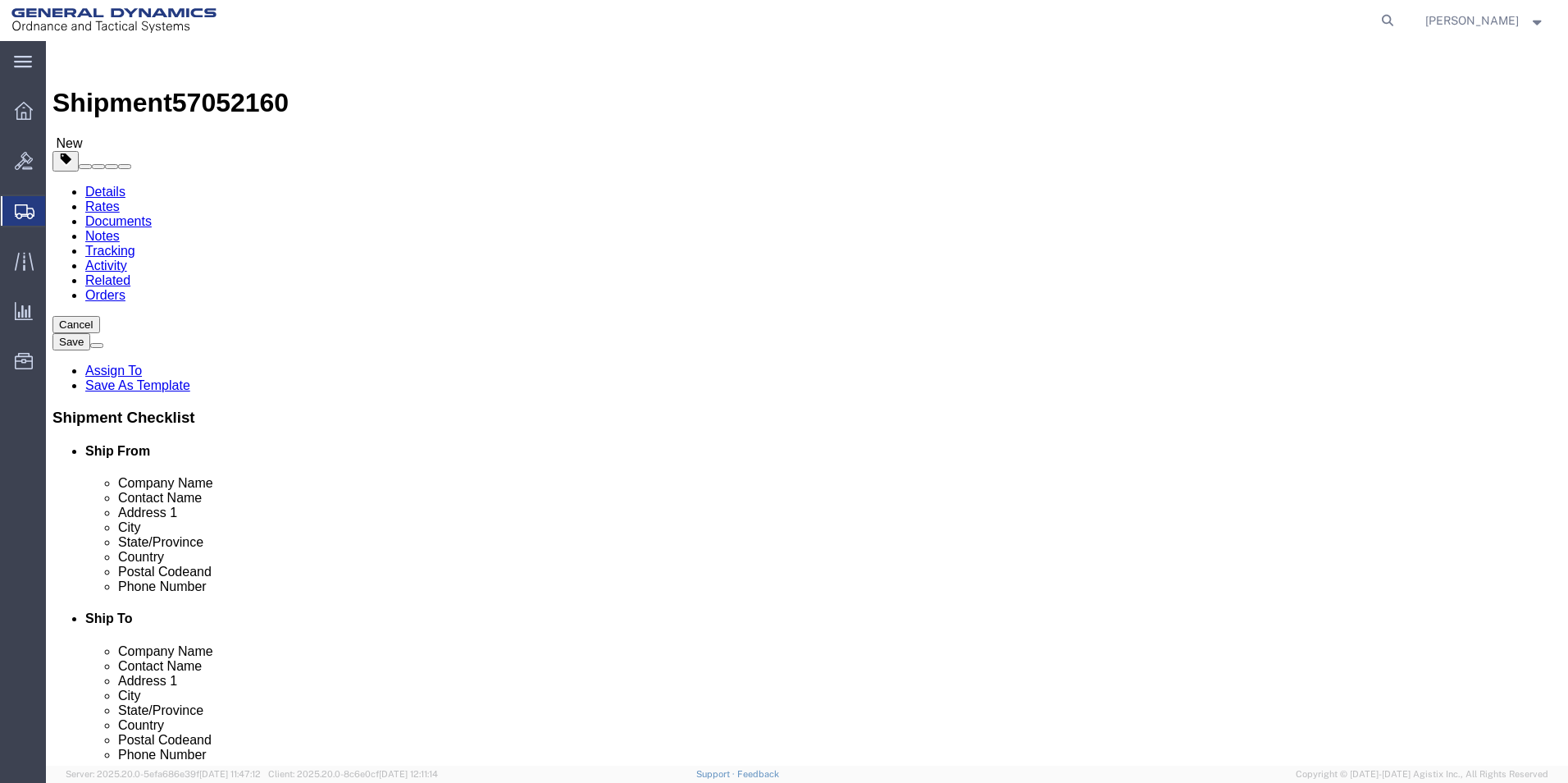
click button "Rate Shipment"
